Goal: Task Accomplishment & Management: Use online tool/utility

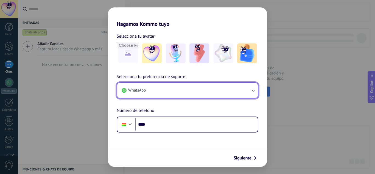
click at [212, 88] on button "WhatsApp" at bounding box center [187, 90] width 141 height 15
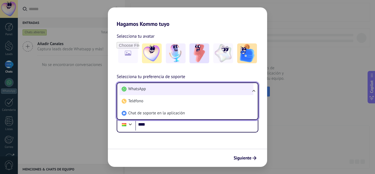
click at [208, 91] on li "WhatsApp" at bounding box center [186, 89] width 134 height 12
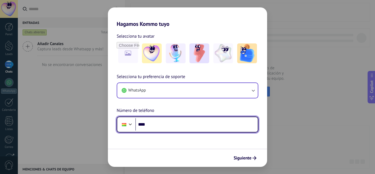
click at [193, 123] on input "****" at bounding box center [196, 124] width 122 height 13
type input "**********"
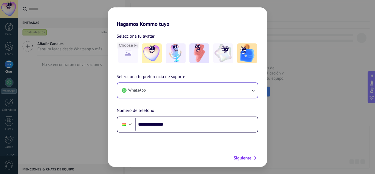
click at [239, 153] on button "Siguiente" at bounding box center [245, 157] width 28 height 9
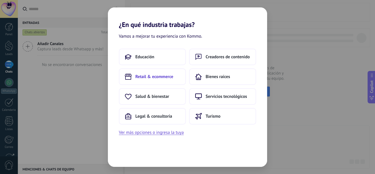
click at [152, 77] on span "Retail & ecommerce" at bounding box center [154, 76] width 38 height 5
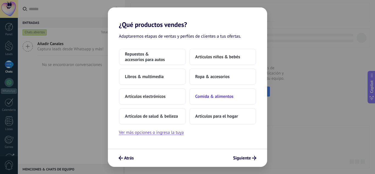
click at [225, 97] on span "Comida & alimentos" at bounding box center [214, 96] width 38 height 5
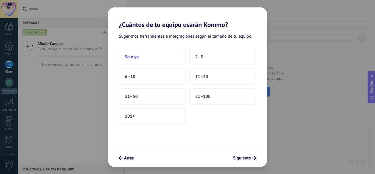
drag, startPoint x: 159, startPoint y: 63, endPoint x: 155, endPoint y: 59, distance: 6.3
click at [155, 59] on button "Solo yo" at bounding box center [152, 57] width 67 height 16
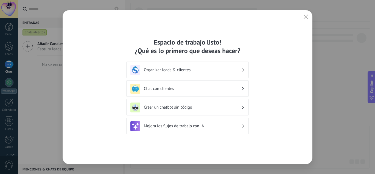
click at [167, 89] on h3 "Chat con clientes" at bounding box center [192, 88] width 97 height 5
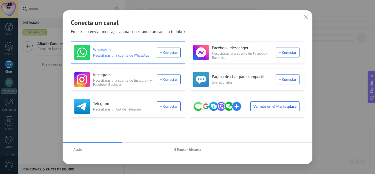
click at [170, 53] on div "WhatsApp Necesitarás una cuenta de WhatsApp Conectar" at bounding box center [127, 52] width 106 height 15
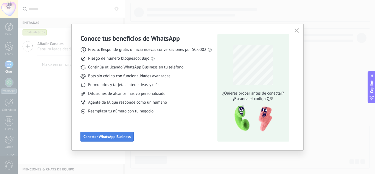
click at [121, 136] on span "Conectar WhatsApp Business" at bounding box center [106, 136] width 47 height 4
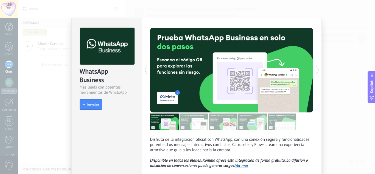
drag, startPoint x: 93, startPoint y: 104, endPoint x: 89, endPoint y: 109, distance: 5.7
click at [89, 109] on button "Instalar" at bounding box center [91, 104] width 23 height 10
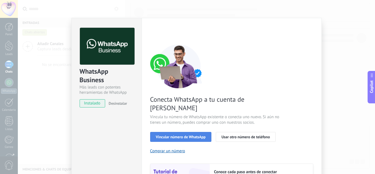
click at [191, 135] on span "Vincular número de WhatsApp" at bounding box center [181, 137] width 50 height 4
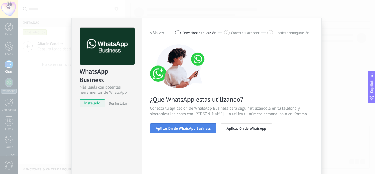
click at [189, 130] on span "Aplicación de WhatsApp Business" at bounding box center [183, 128] width 55 height 4
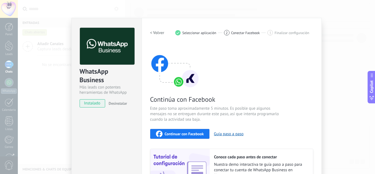
click at [189, 130] on button "Continuar con Facebook" at bounding box center [180, 134] width 60 height 10
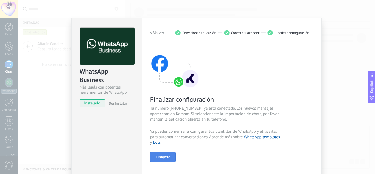
click at [165, 155] on span "Finalizar" at bounding box center [163, 157] width 14 height 4
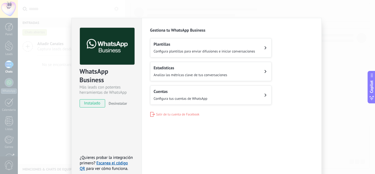
click at [192, 74] on span "Analiza las métricas clave de tus conversaciones" at bounding box center [191, 74] width 74 height 5
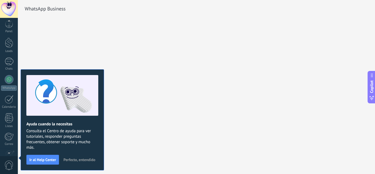
scroll to position [55, 0]
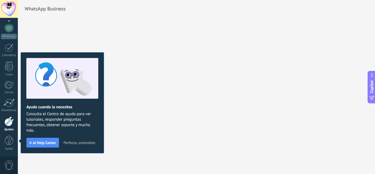
click at [77, 143] on span "Perfecto, entendido" at bounding box center [79, 143] width 32 height 4
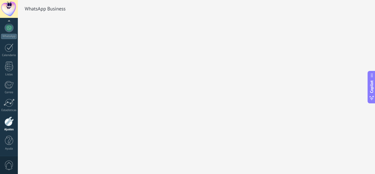
click at [242, 103] on div "WhatsApp Business" at bounding box center [196, 87] width 357 height 174
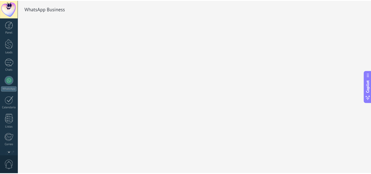
scroll to position [0, 0]
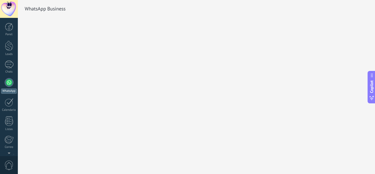
click at [10, 80] on div at bounding box center [9, 82] width 9 height 9
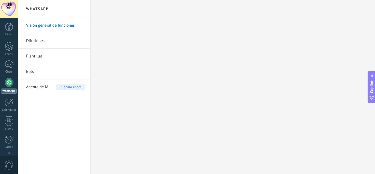
click at [43, 43] on link "Difusiones" at bounding box center [55, 40] width 59 height 15
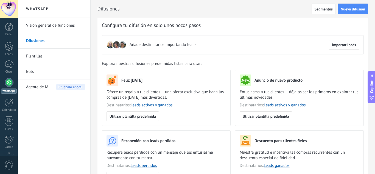
click at [43, 58] on link "Plantillas" at bounding box center [55, 56] width 59 height 15
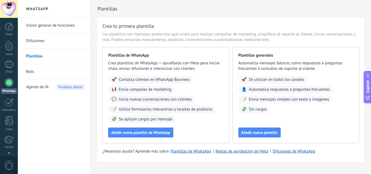
click at [43, 89] on span "Agente de IA" at bounding box center [37, 86] width 23 height 15
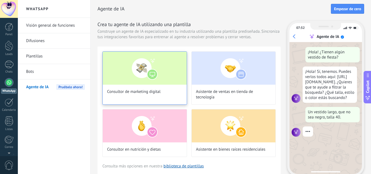
click at [133, 71] on img at bounding box center [145, 68] width 84 height 33
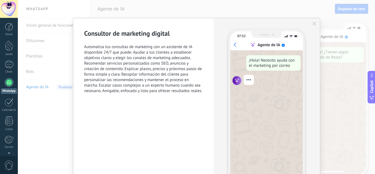
click at [199, 47] on span "Automatiza tus consultas de marketing con un asistente de IA disponible 24/7 qu…" at bounding box center [143, 68] width 119 height 49
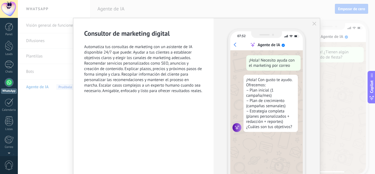
click at [315, 22] on div "07:52 Agente de IA ¡Hola! Necesito ayuda con el marketing por correo ¡Hola! Con…" at bounding box center [267, 106] width 106 height 177
click at [310, 25] on div "07:52 Agente de IA ¡Hola! Necesito ayuda con el marketing por correo ¡Hola! Con…" at bounding box center [267, 106] width 106 height 177
click at [313, 23] on icon "button" at bounding box center [314, 24] width 4 height 4
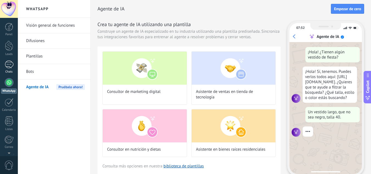
click at [11, 64] on div at bounding box center [9, 64] width 9 height 8
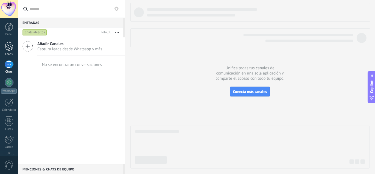
click at [3, 49] on link "Leads" at bounding box center [9, 48] width 18 height 15
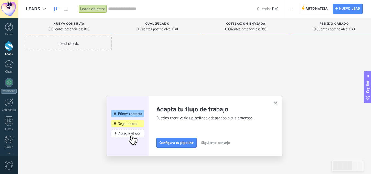
click at [273, 103] on div "Adapta tu flujo de trabajo Puedes crear varios pipelines adaptados a tus proces…" at bounding box center [194, 126] width 176 height 60
click at [279, 102] on button "button" at bounding box center [275, 103] width 7 height 7
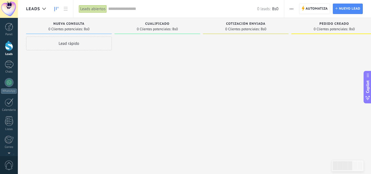
click at [29, 14] on div "Leads" at bounding box center [37, 9] width 23 height 18
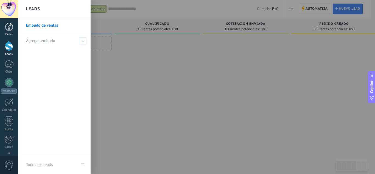
click at [15, 23] on link "Panel" at bounding box center [9, 29] width 18 height 13
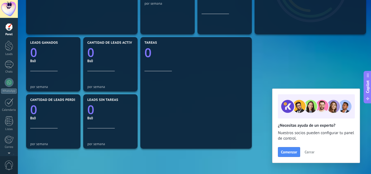
scroll to position [147, 0]
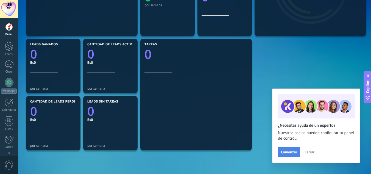
click at [291, 152] on span "Comenzar" at bounding box center [289, 152] width 16 height 4
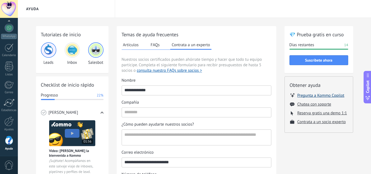
click at [335, 96] on button "Pregunta a Kommo Copilot" at bounding box center [320, 94] width 47 height 5
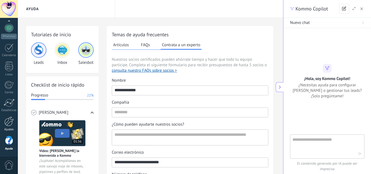
click at [12, 122] on div at bounding box center [8, 121] width 9 height 10
